Goal: Task Accomplishment & Management: Complete application form

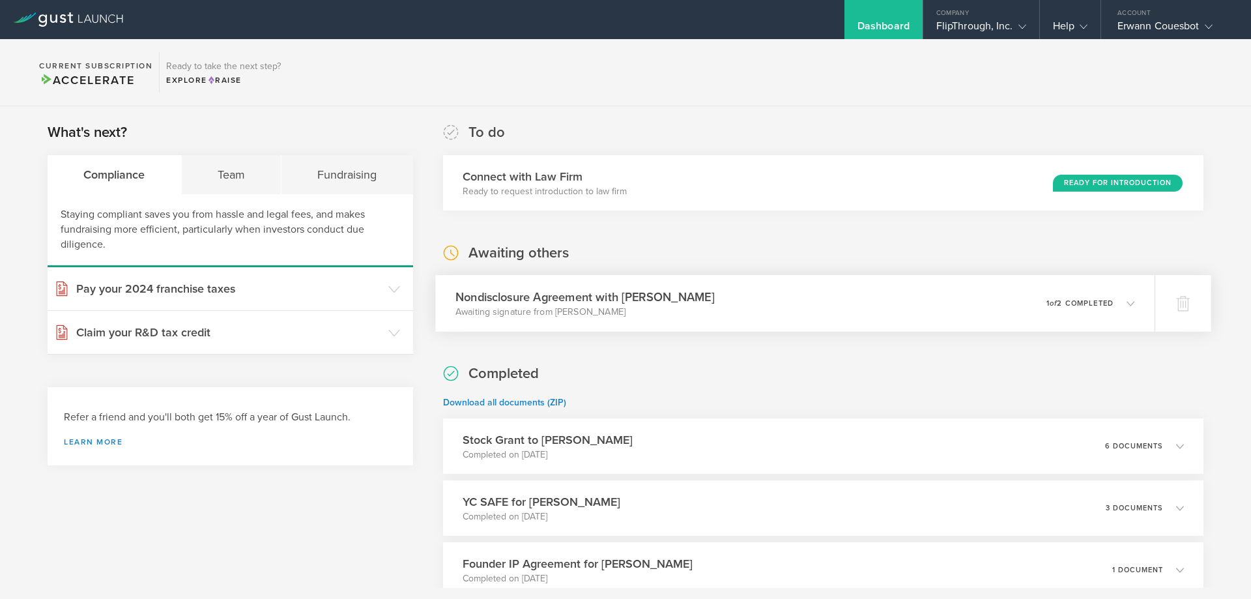
click at [1105, 318] on div "Nondisclosure Agreement with David Schultz Awaiting signature from David Schult…" at bounding box center [794, 303] width 719 height 57
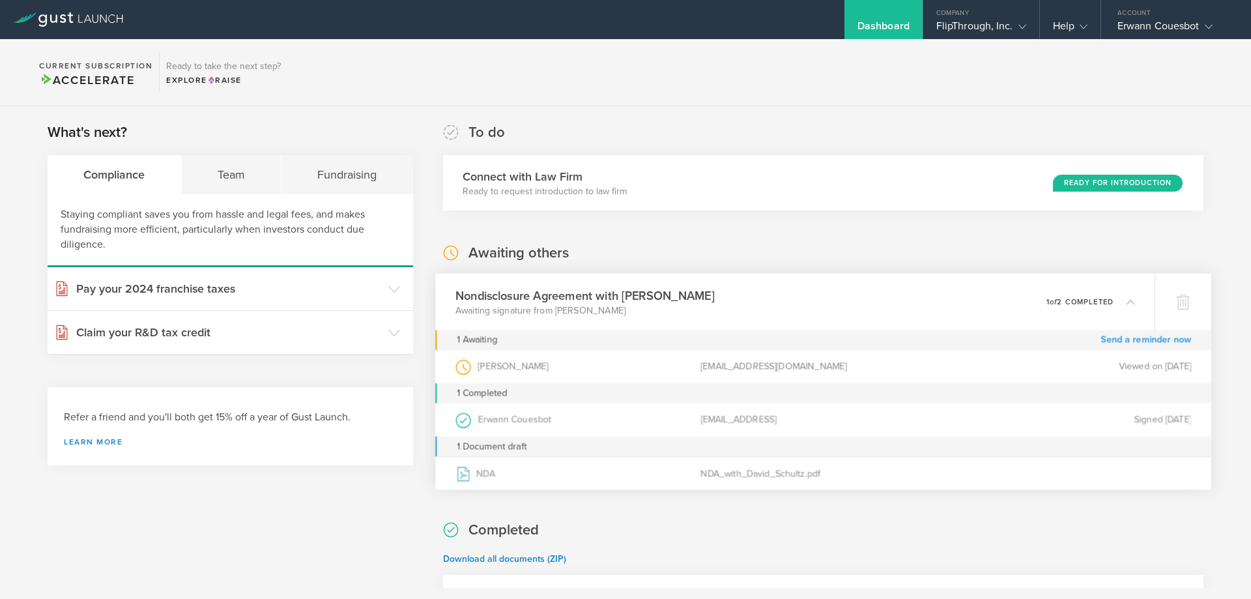
click at [1145, 341] on link "Send a reminder now" at bounding box center [1145, 340] width 91 height 20
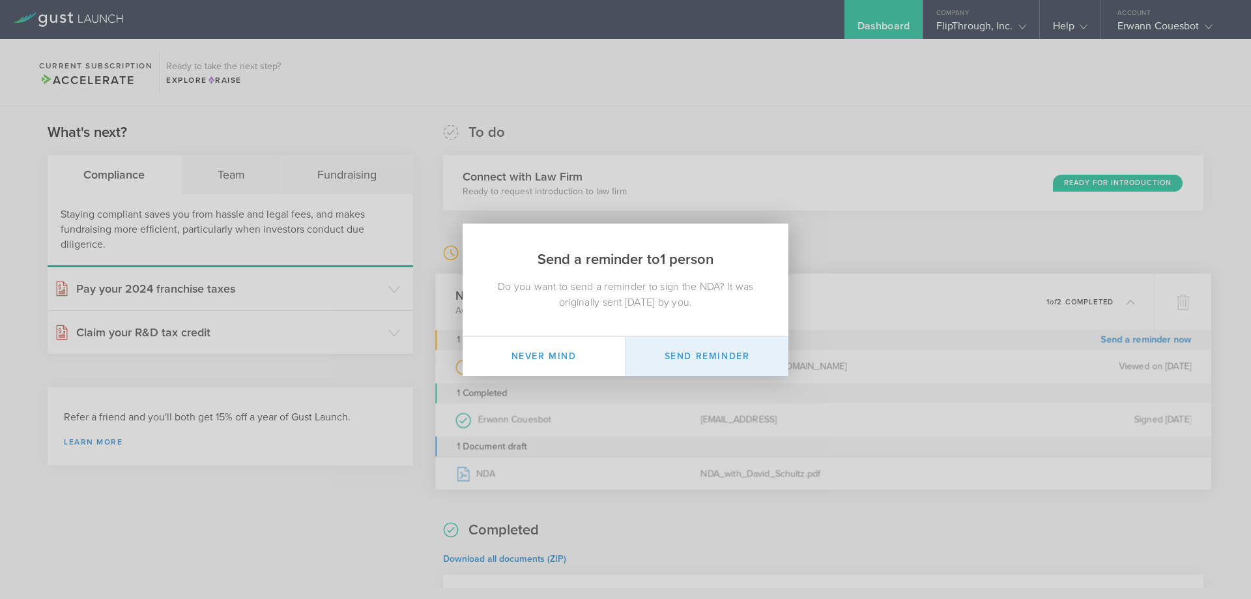
click at [719, 361] on button "Send Reminder" at bounding box center [706, 356] width 163 height 39
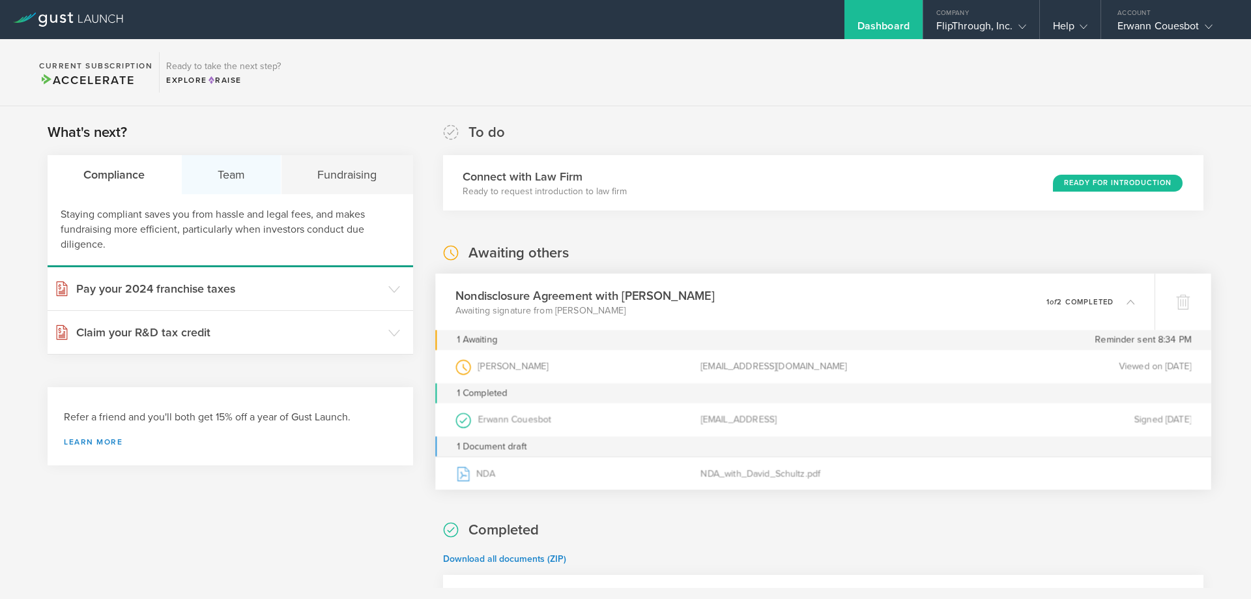
click at [243, 177] on div "Team" at bounding box center [232, 174] width 100 height 39
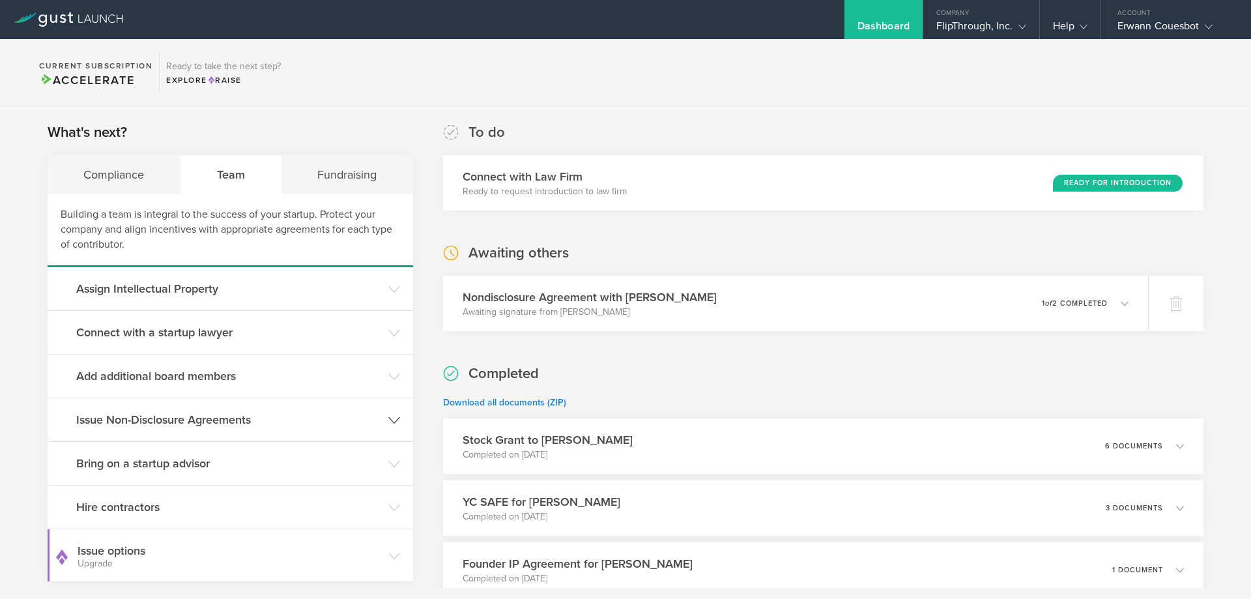
click at [271, 419] on h3 "Issue Non-Disclosure Agreements" at bounding box center [228, 419] width 305 height 17
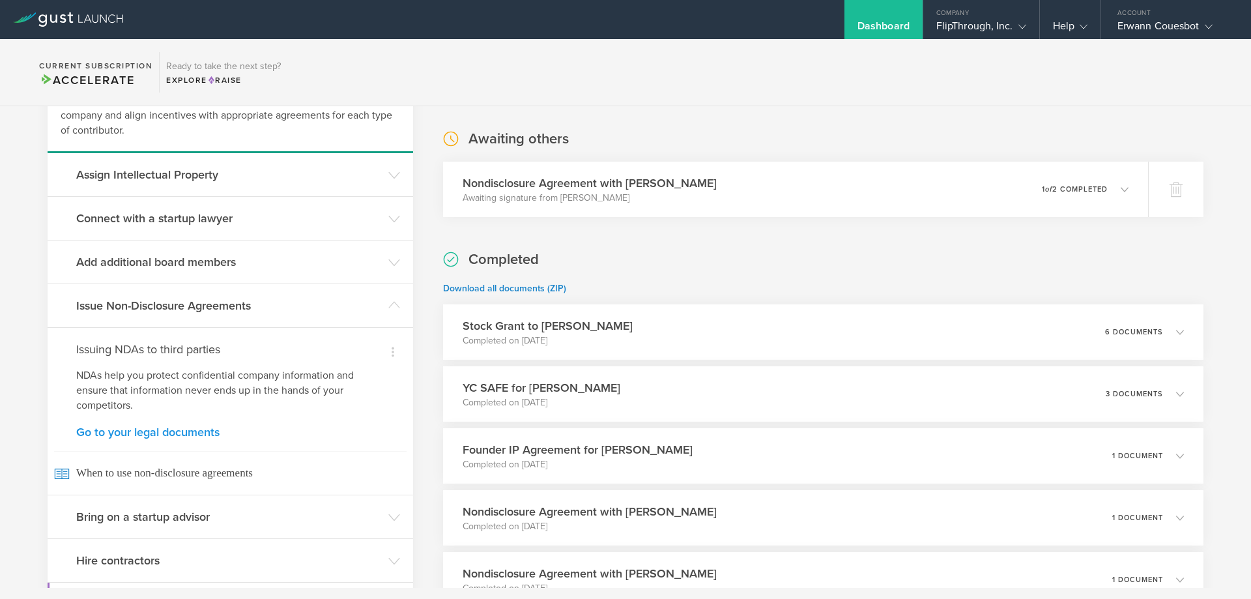
scroll to position [86, 0]
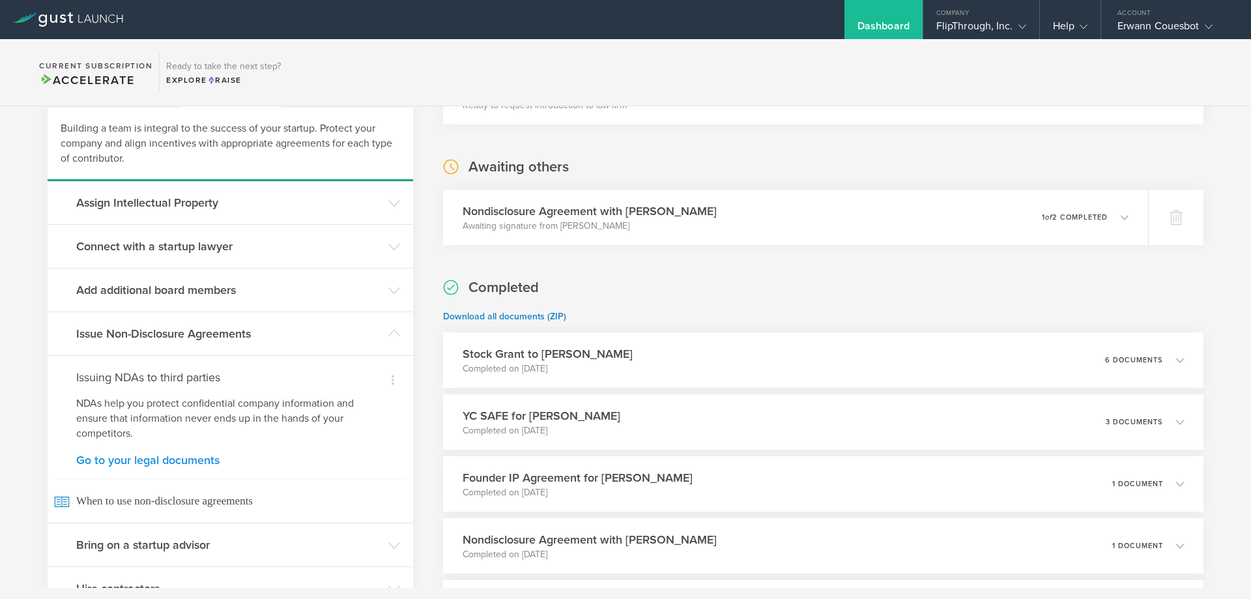
click at [201, 459] on link "Go to your legal documents" at bounding box center [230, 460] width 308 height 12
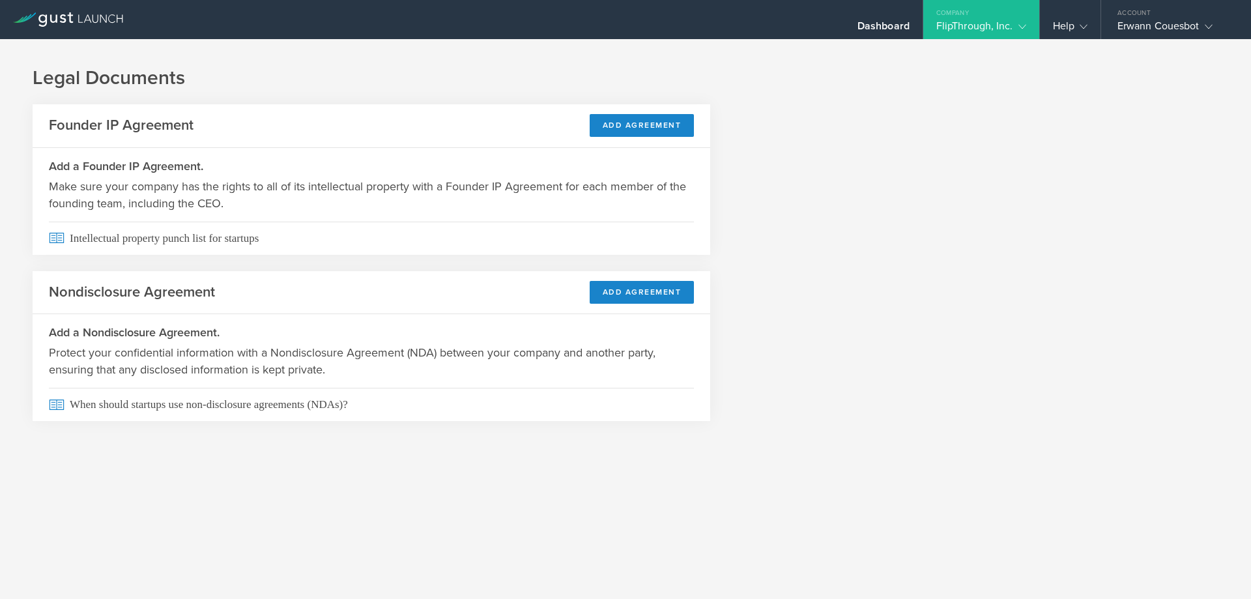
drag, startPoint x: 635, startPoint y: 290, endPoint x: 515, endPoint y: 302, distance: 121.0
click at [634, 290] on button "Add Agreement" at bounding box center [641, 292] width 105 height 23
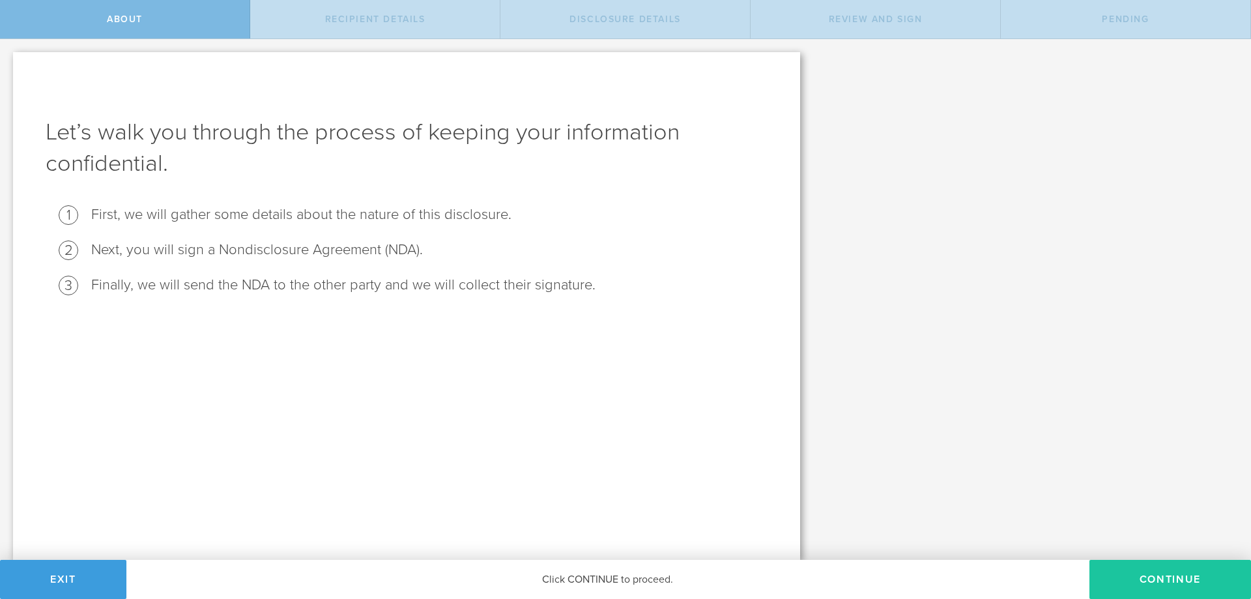
drag, startPoint x: 1147, startPoint y: 581, endPoint x: 1111, endPoint y: 584, distance: 36.0
click at [1145, 581] on button "Continue" at bounding box center [1170, 578] width 162 height 39
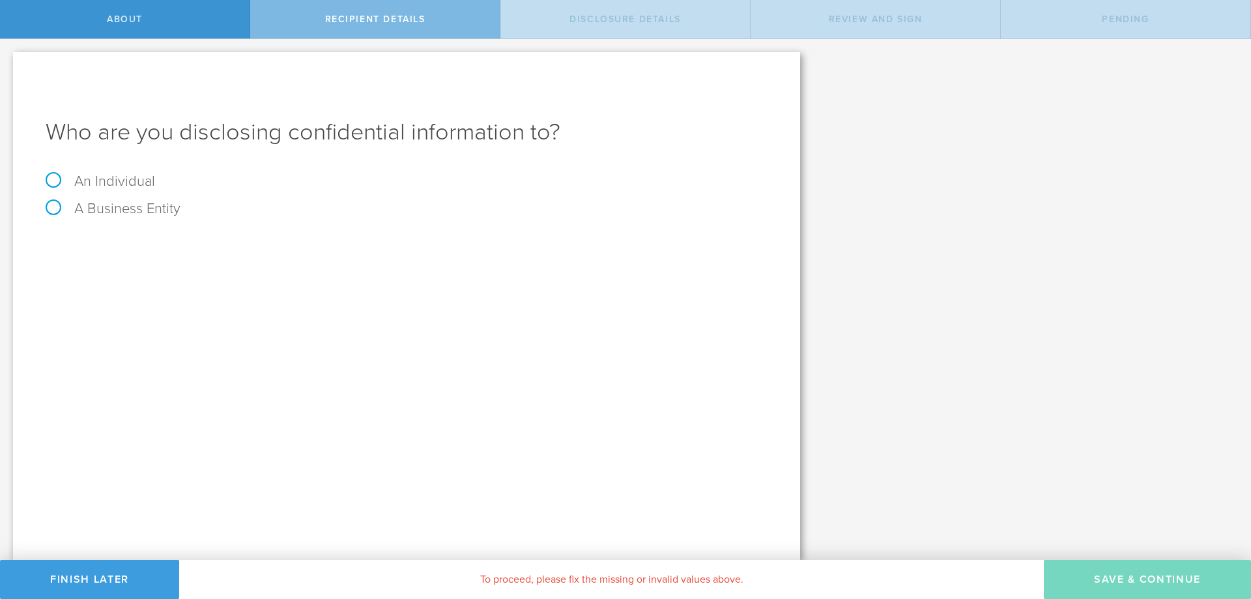
click at [78, 206] on label "A Business Entity" at bounding box center [113, 208] width 135 height 17
click at [8, 60] on input "A Business Entity" at bounding box center [4, 49] width 8 height 21
radio input "true"
click at [190, 240] on input "text" at bounding box center [455, 245] width 624 height 20
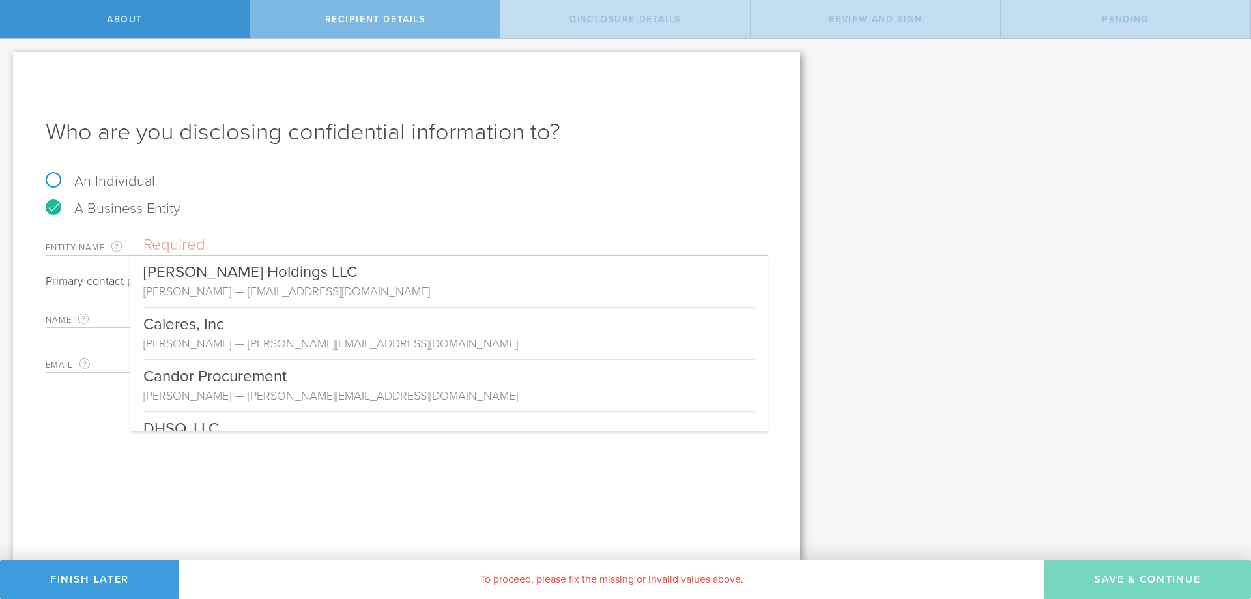
click at [192, 253] on input "text" at bounding box center [455, 245] width 624 height 20
paste input "Varisource, Inc"
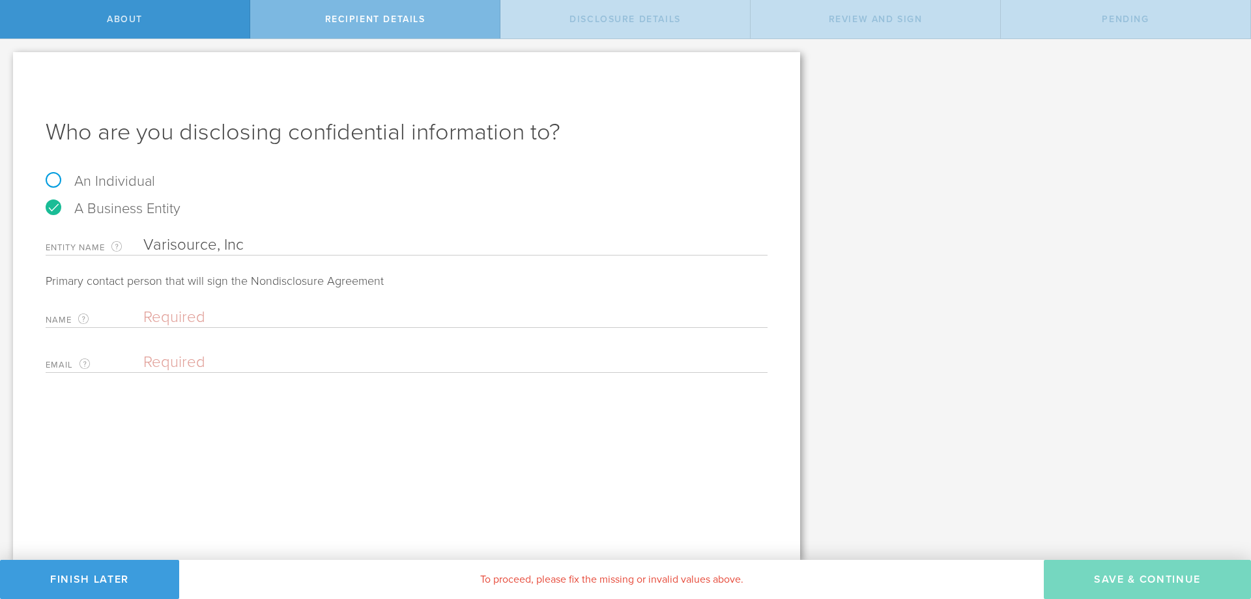
type input "Varisource, Inc"
click at [168, 324] on input "text" at bounding box center [451, 317] width 617 height 20
click at [277, 317] on input "[PERSON_NAME] Hour" at bounding box center [451, 317] width 617 height 20
type input "[PERSON_NAME]"
click at [219, 369] on input "email" at bounding box center [451, 362] width 617 height 20
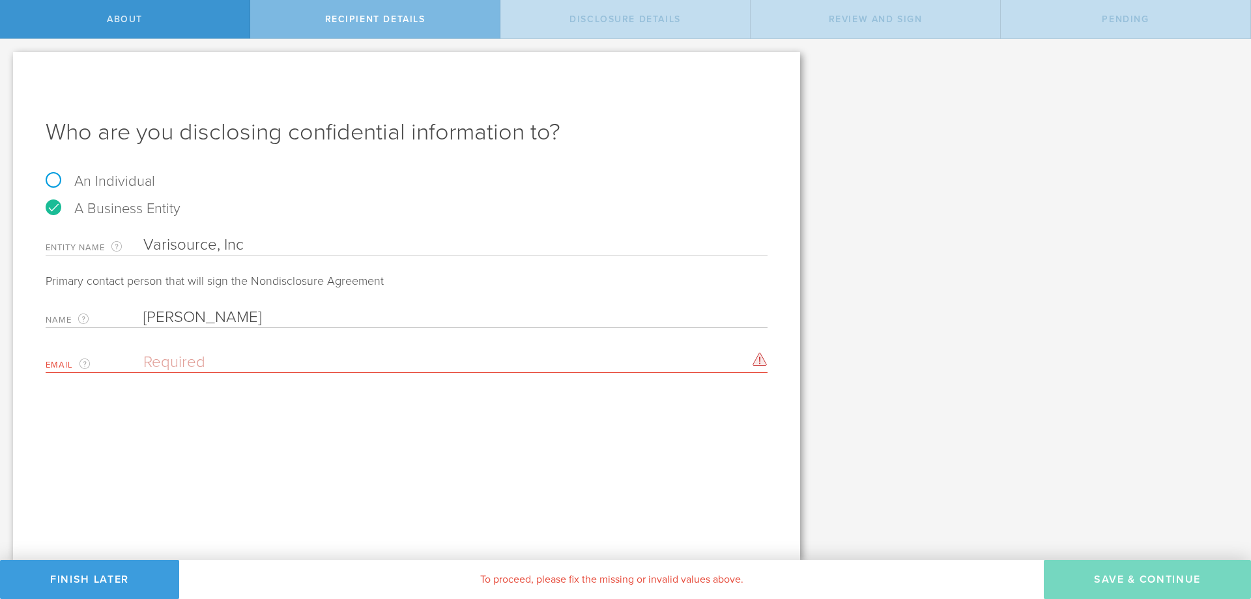
paste input "[PERSON_NAME][EMAIL_ADDRESS][DOMAIN_NAME]"
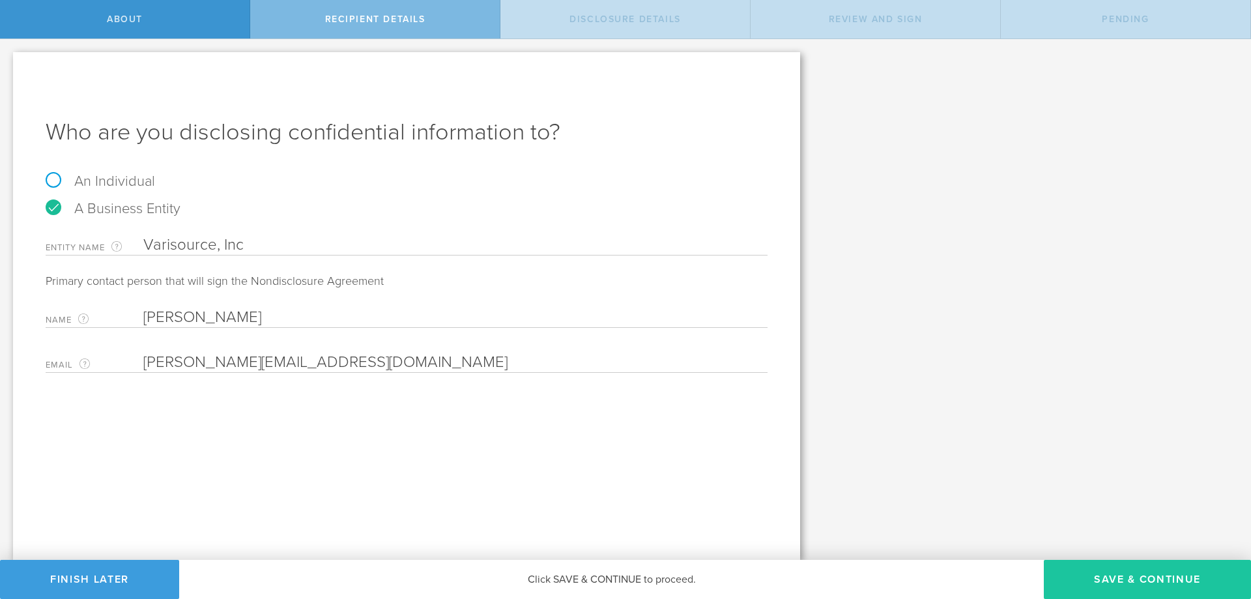
type input "[PERSON_NAME][EMAIL_ADDRESS][DOMAIN_NAME]"
click at [1109, 574] on button "Save & Continue" at bounding box center [1146, 578] width 207 height 39
select select "string:5 years"
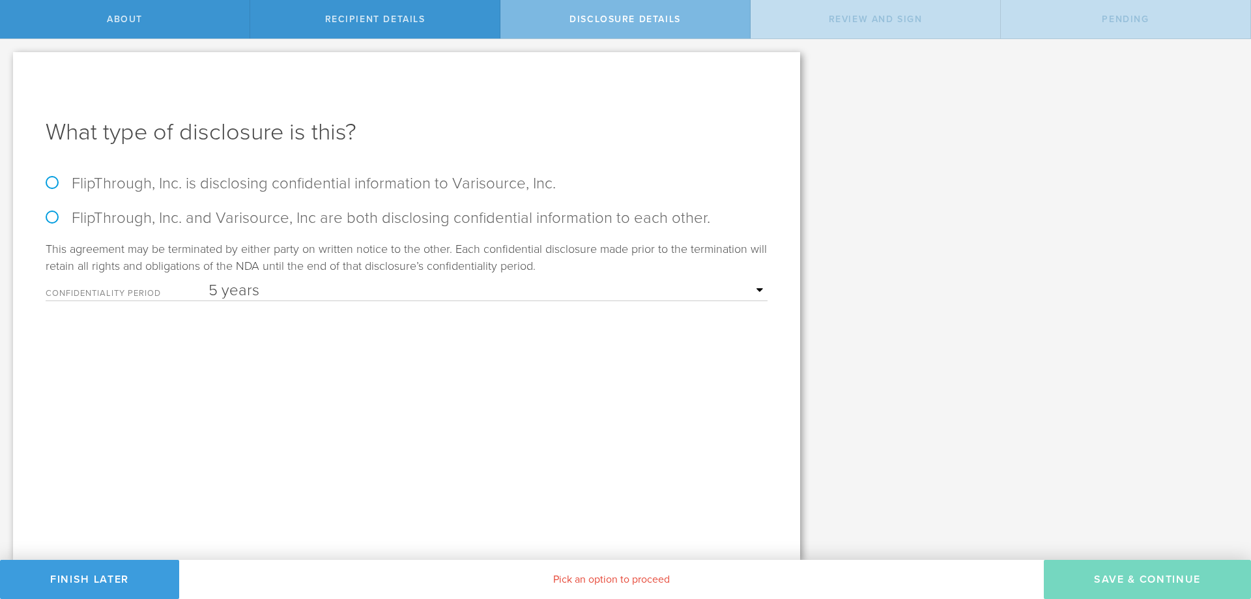
click at [53, 213] on label "FlipThrough, Inc. and Varisource, Inc are both disclosing confidential informat…" at bounding box center [407, 217] width 722 height 19
click at [8, 66] on input "FlipThrough, Inc. and Varisource, Inc are both disclosing confidential informat…" at bounding box center [4, 52] width 8 height 27
radio input "true"
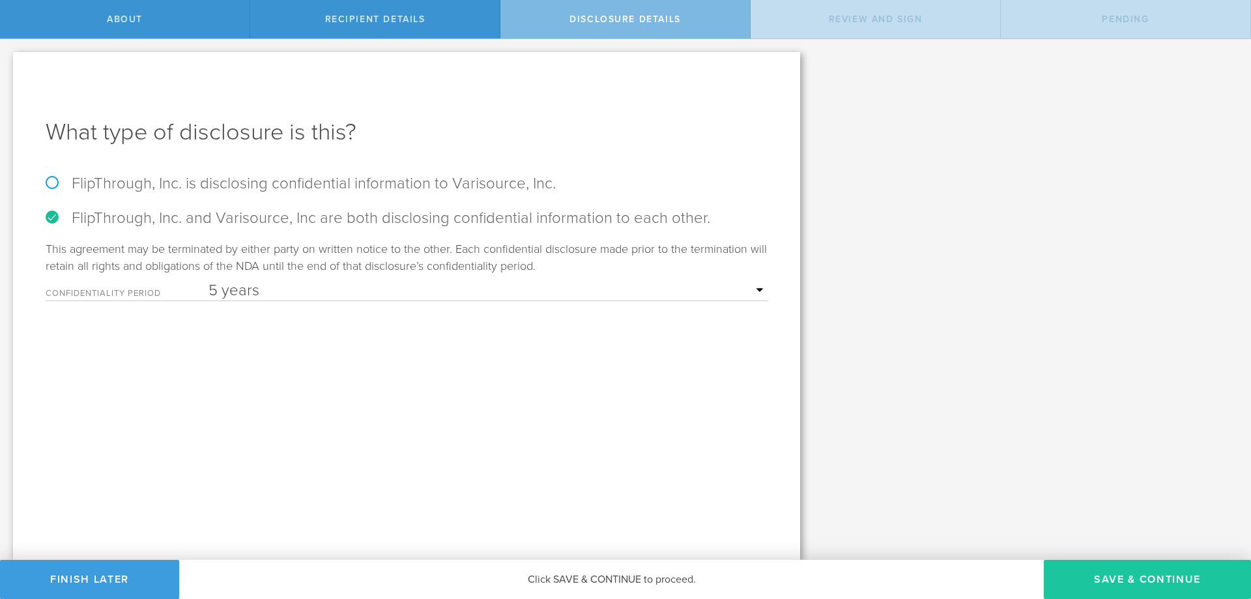
click at [1144, 580] on button "Save & Continue" at bounding box center [1146, 578] width 207 height 39
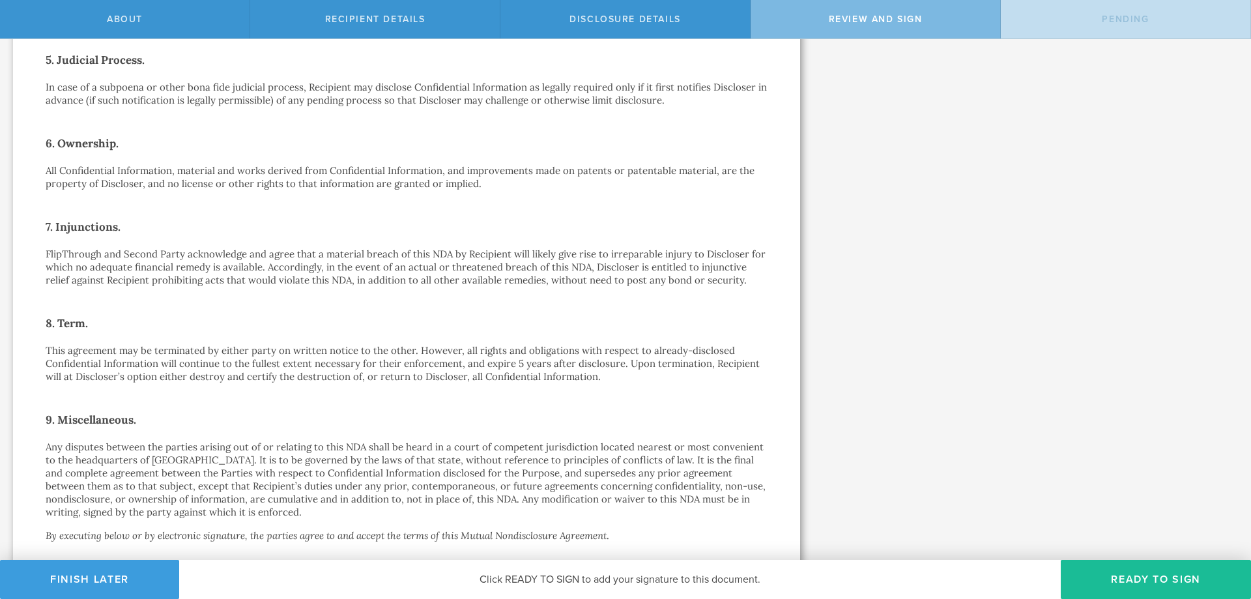
scroll to position [782, 0]
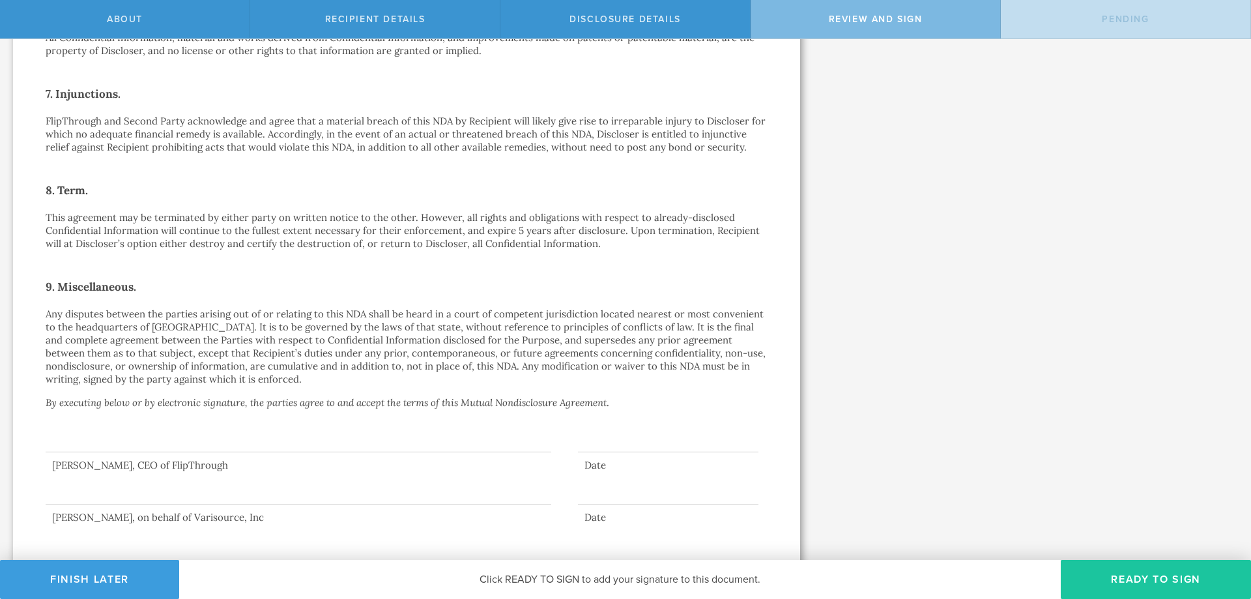
click at [1152, 582] on button "Ready to Sign" at bounding box center [1155, 578] width 190 height 39
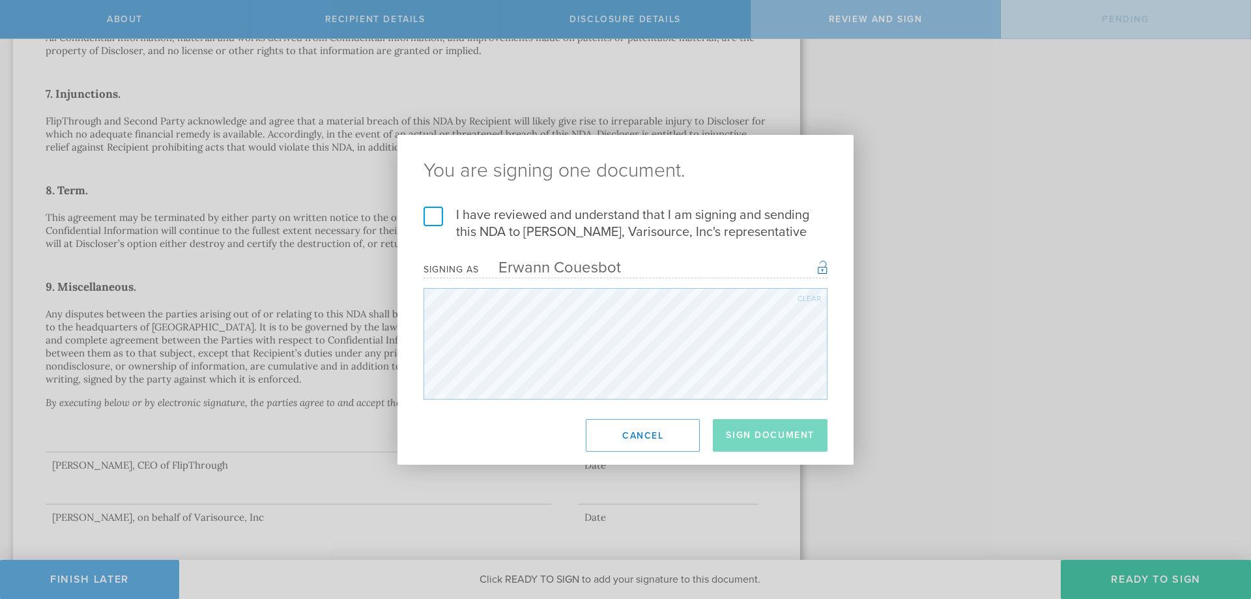
click at [436, 214] on label "I have reviewed and understand that I am signing and sending this NDA to [PERSO…" at bounding box center [625, 223] width 404 height 34
click at [0, 0] on input "I have reviewed and understand that I am signing and sending this NDA to [PERSO…" at bounding box center [0, 0] width 0 height 0
click at [756, 440] on button "Sign Document" at bounding box center [770, 435] width 115 height 33
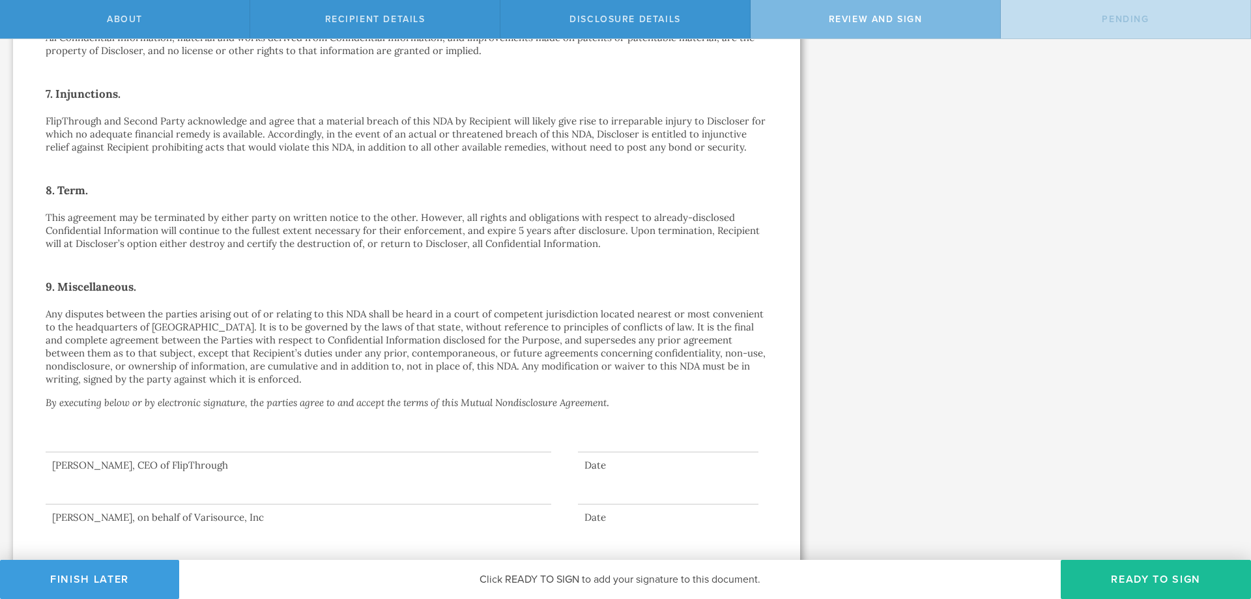
scroll to position [0, 0]
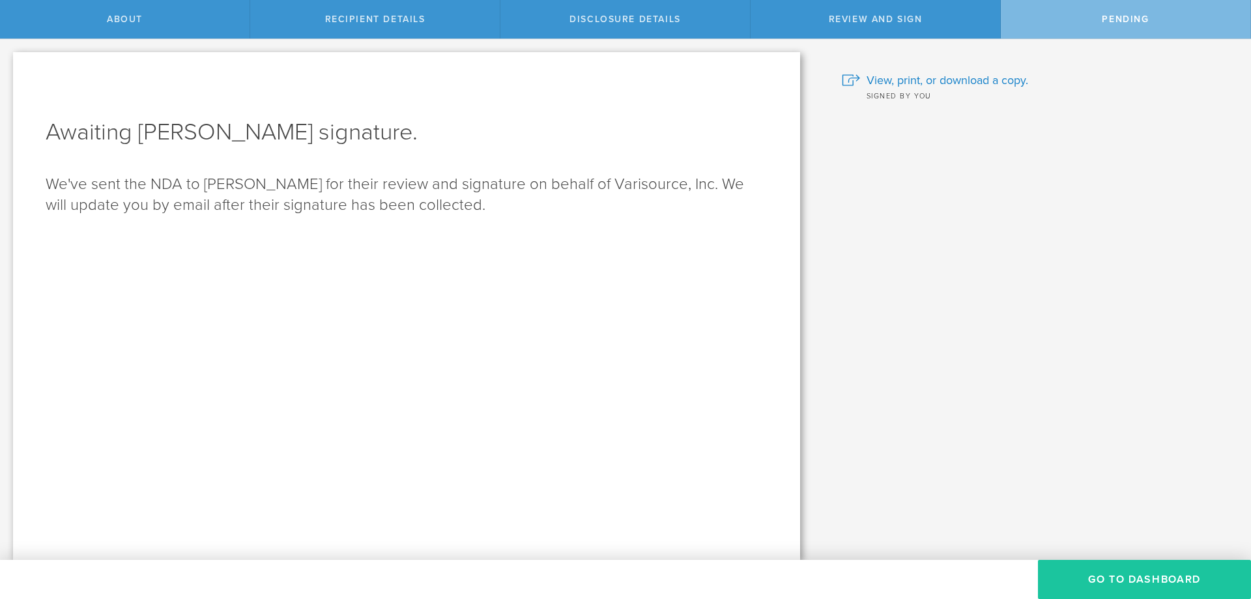
click at [1114, 578] on button "Go to dashboard" at bounding box center [1144, 578] width 213 height 39
